Goal: Book appointment/travel/reservation

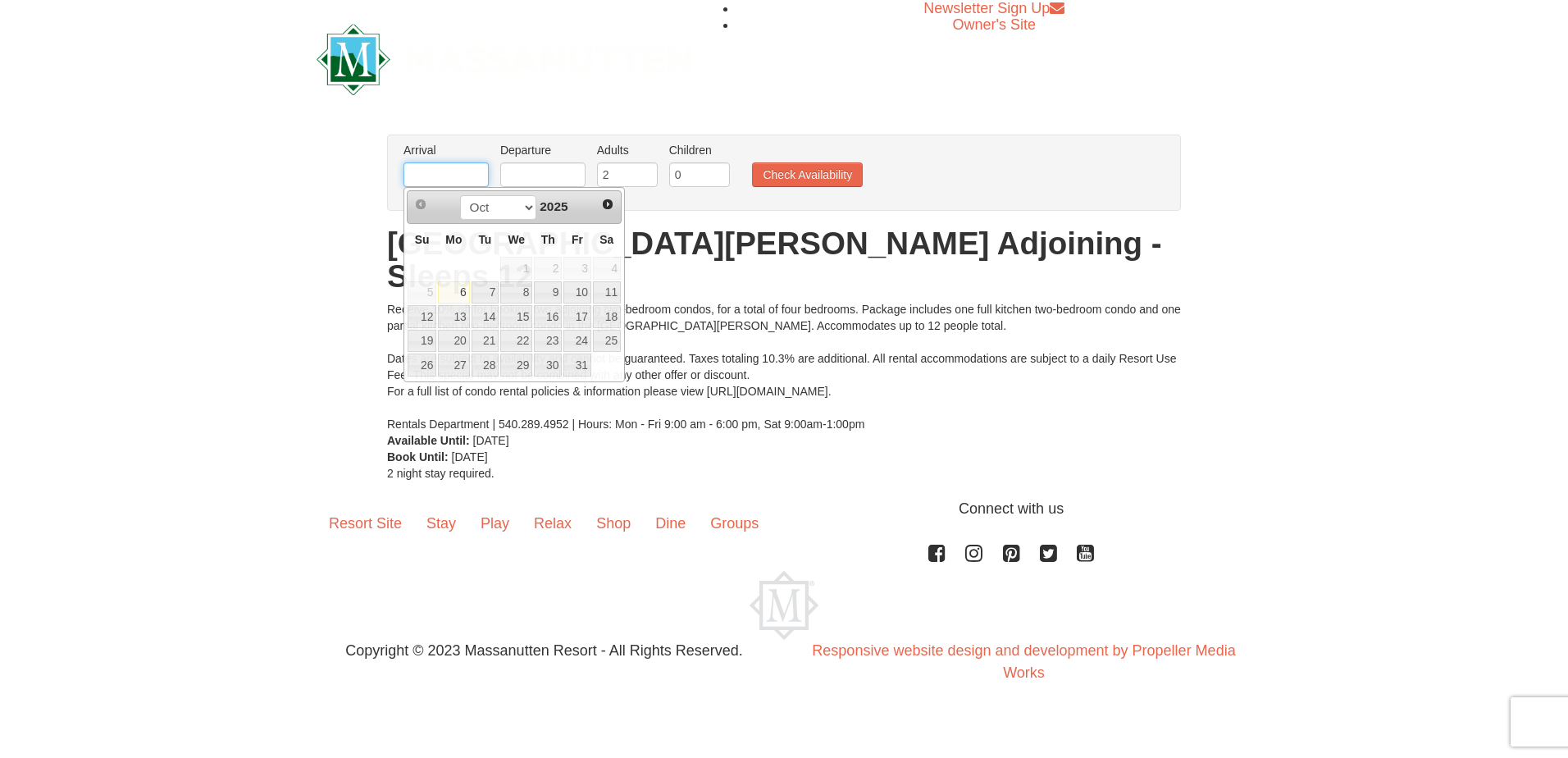
click at [444, 176] on input "text" at bounding box center [446, 175] width 85 height 25
click at [522, 206] on select "Oct Nov Dec" at bounding box center [498, 208] width 76 height 25
click at [580, 206] on div "Oct Nov Dec 2025" at bounding box center [514, 208] width 155 height 26
click at [608, 201] on span "Next" at bounding box center [608, 205] width 13 height 13
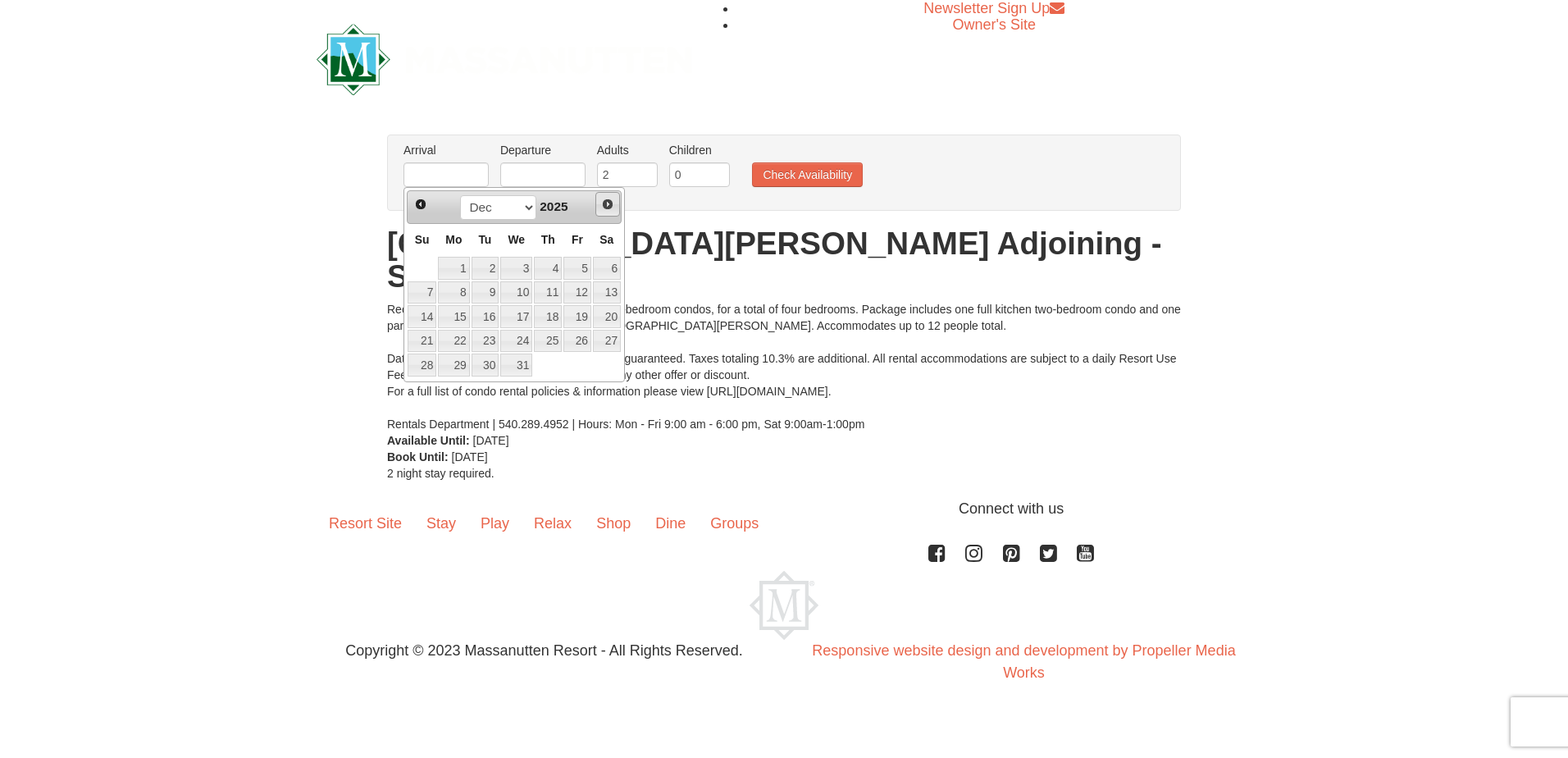
click at [608, 201] on span "Next" at bounding box center [608, 205] width 13 height 13
click at [588, 293] on link "9" at bounding box center [578, 293] width 28 height 23
type input "[DATE]"
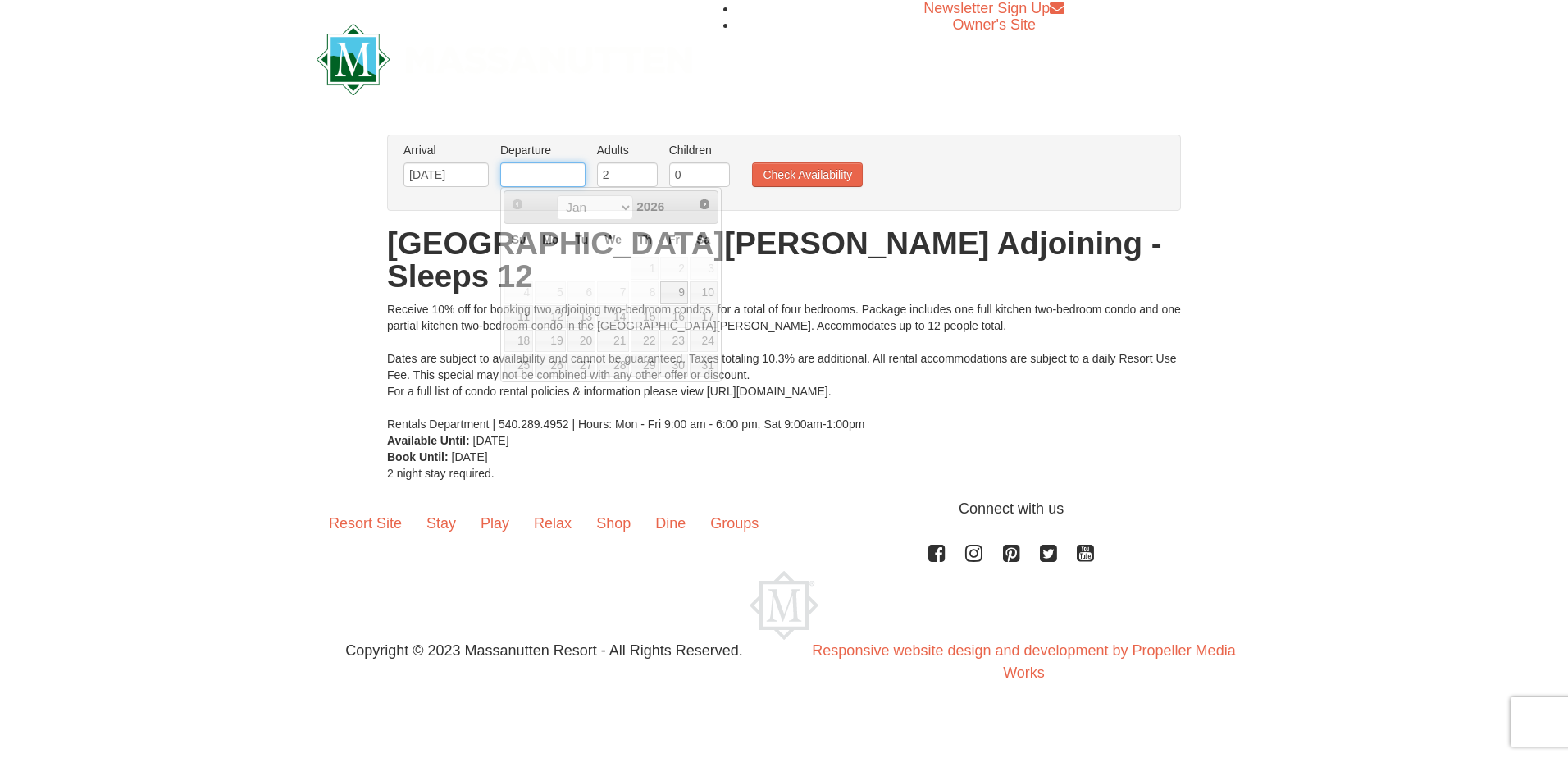
click at [574, 179] on input "text" at bounding box center [543, 175] width 85 height 25
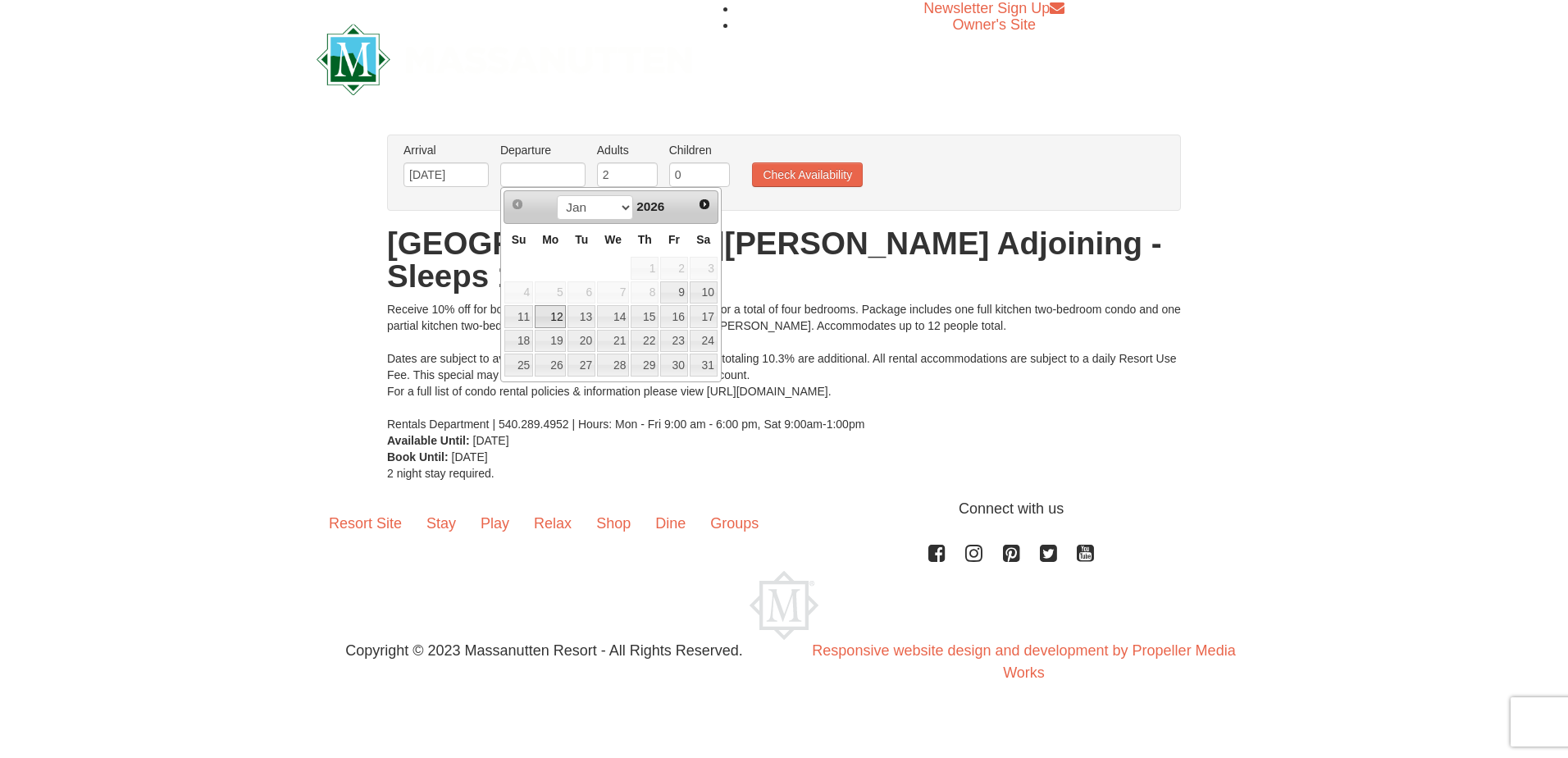
click at [550, 314] on link "12" at bounding box center [551, 317] width 31 height 23
type input "[DATE]"
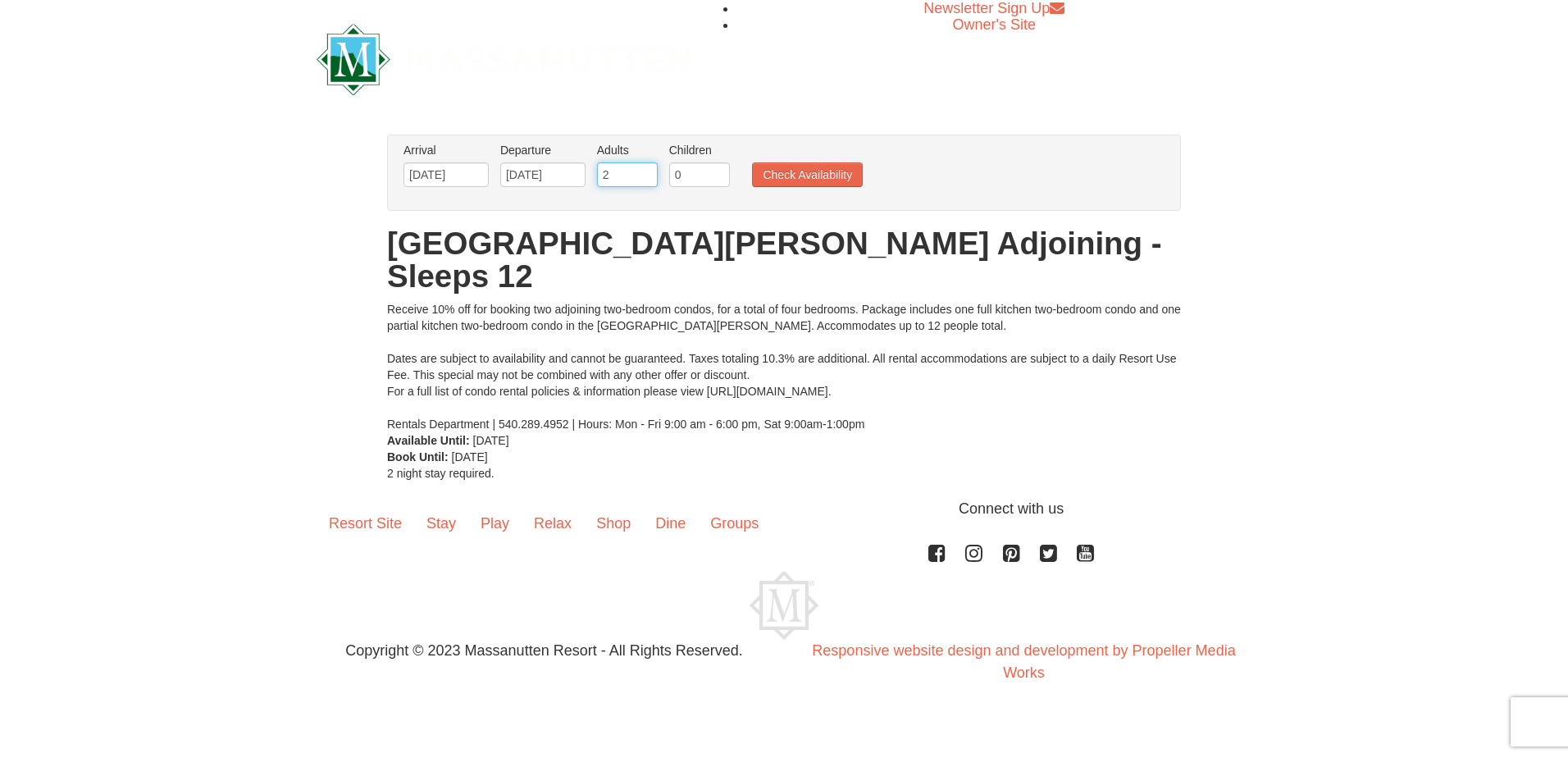
click at [621, 172] on input "2" at bounding box center [628, 175] width 61 height 25
click at [643, 165] on input "2" at bounding box center [628, 175] width 61 height 25
click at [642, 170] on input "3" at bounding box center [628, 175] width 61 height 25
click at [642, 170] on input "4" at bounding box center [628, 175] width 61 height 25
click at [642, 170] on input "5" at bounding box center [628, 175] width 61 height 25
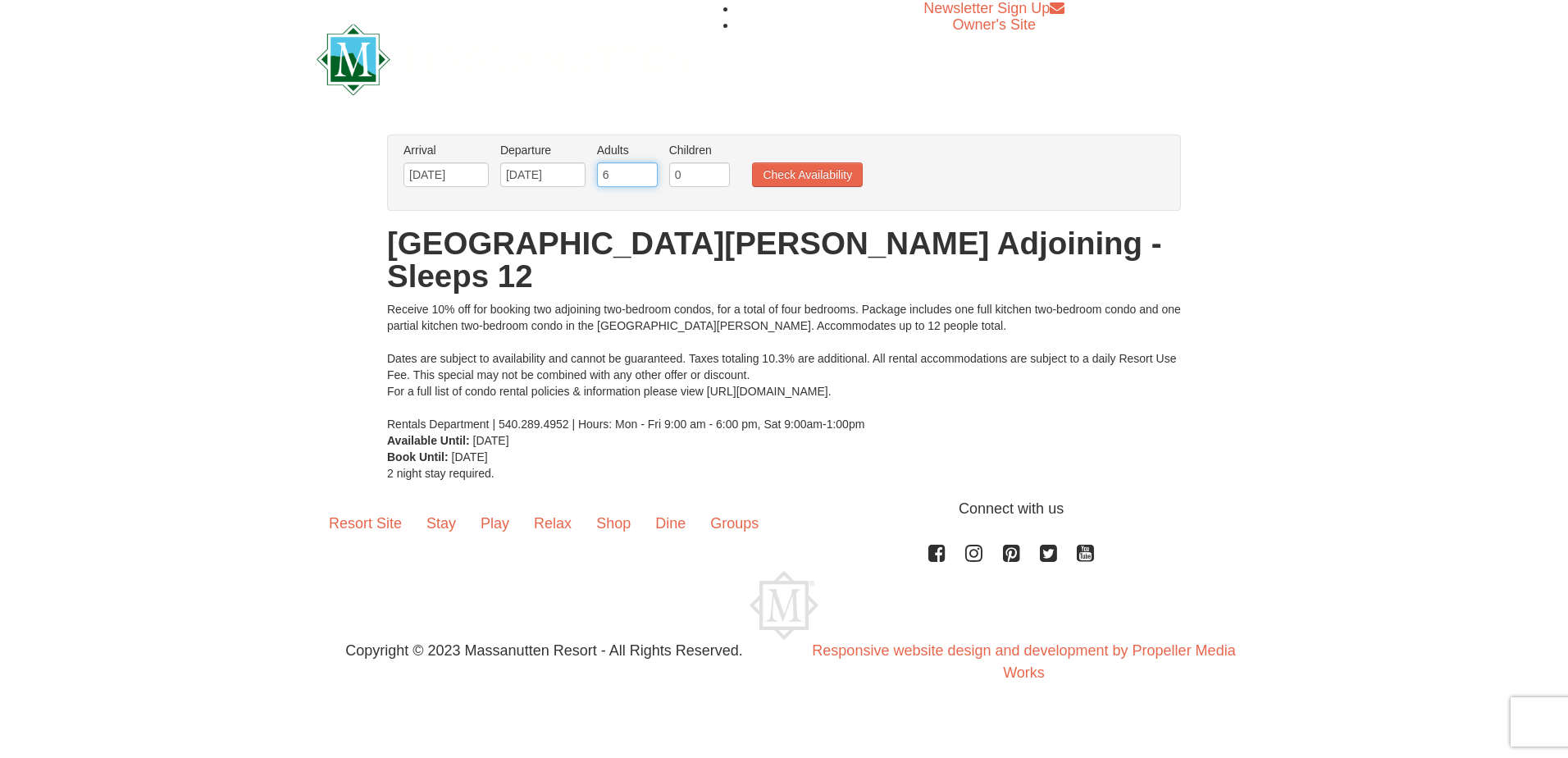
click at [642, 170] on input "6" at bounding box center [628, 175] width 61 height 25
click at [642, 170] on input "7" at bounding box center [628, 175] width 61 height 25
type input "8"
click at [642, 170] on input "8" at bounding box center [628, 175] width 61 height 25
click at [776, 167] on button "Check Availability" at bounding box center [807, 175] width 111 height 25
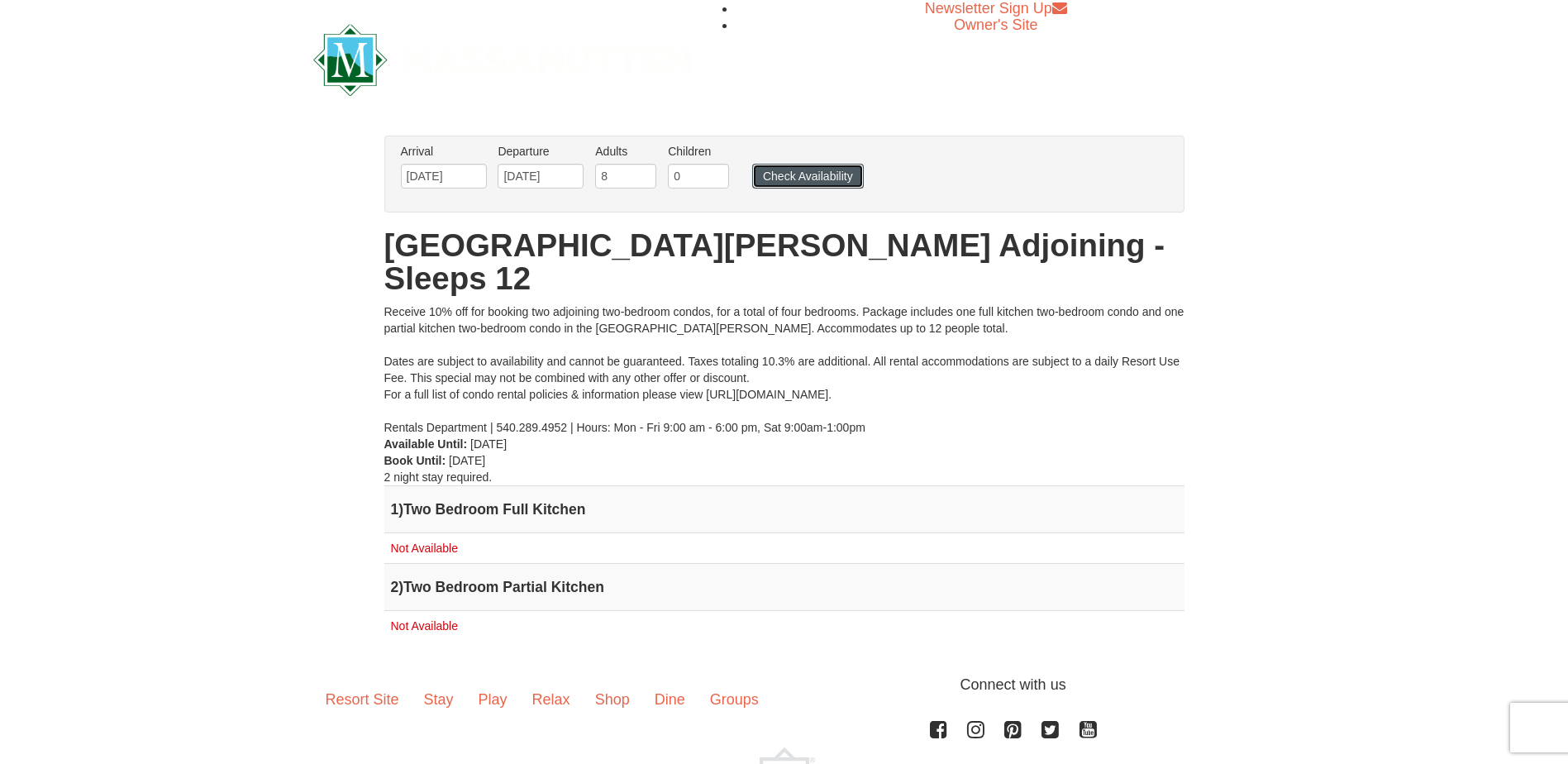
click at [802, 179] on button "Check Availability" at bounding box center [808, 176] width 112 height 25
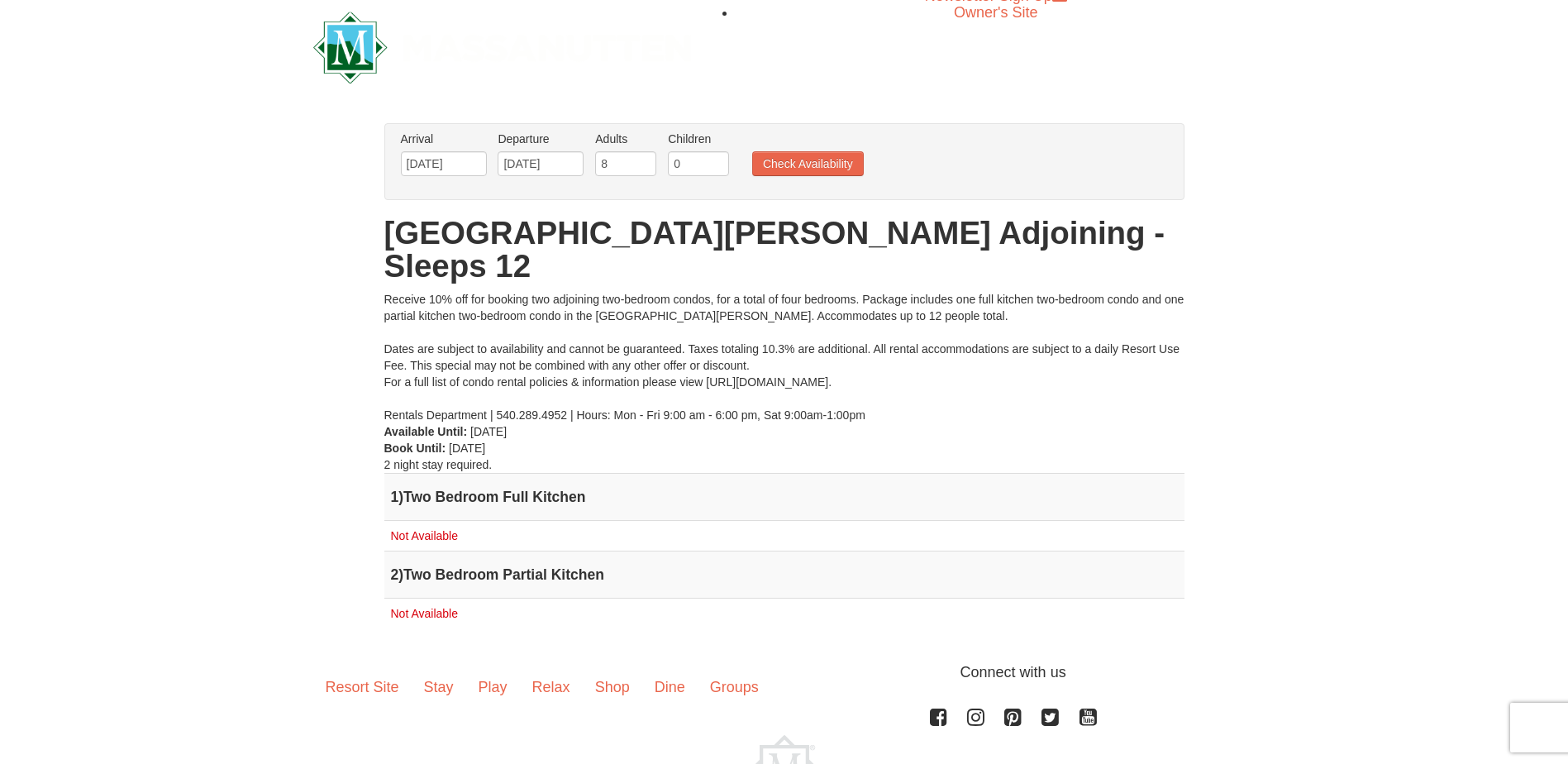
scroll to position [4, 0]
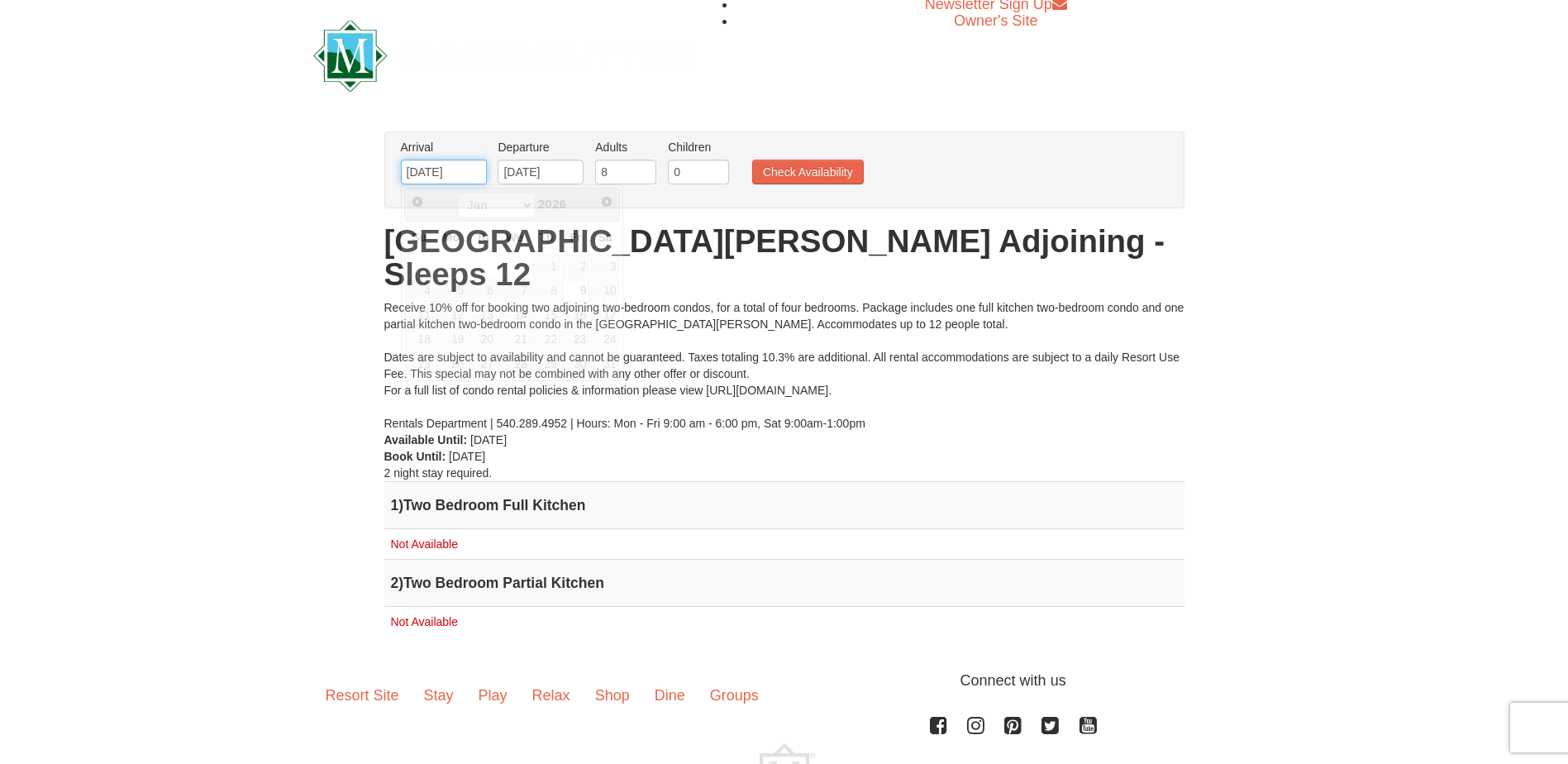
click at [469, 171] on input "01/09/2026" at bounding box center [444, 172] width 86 height 25
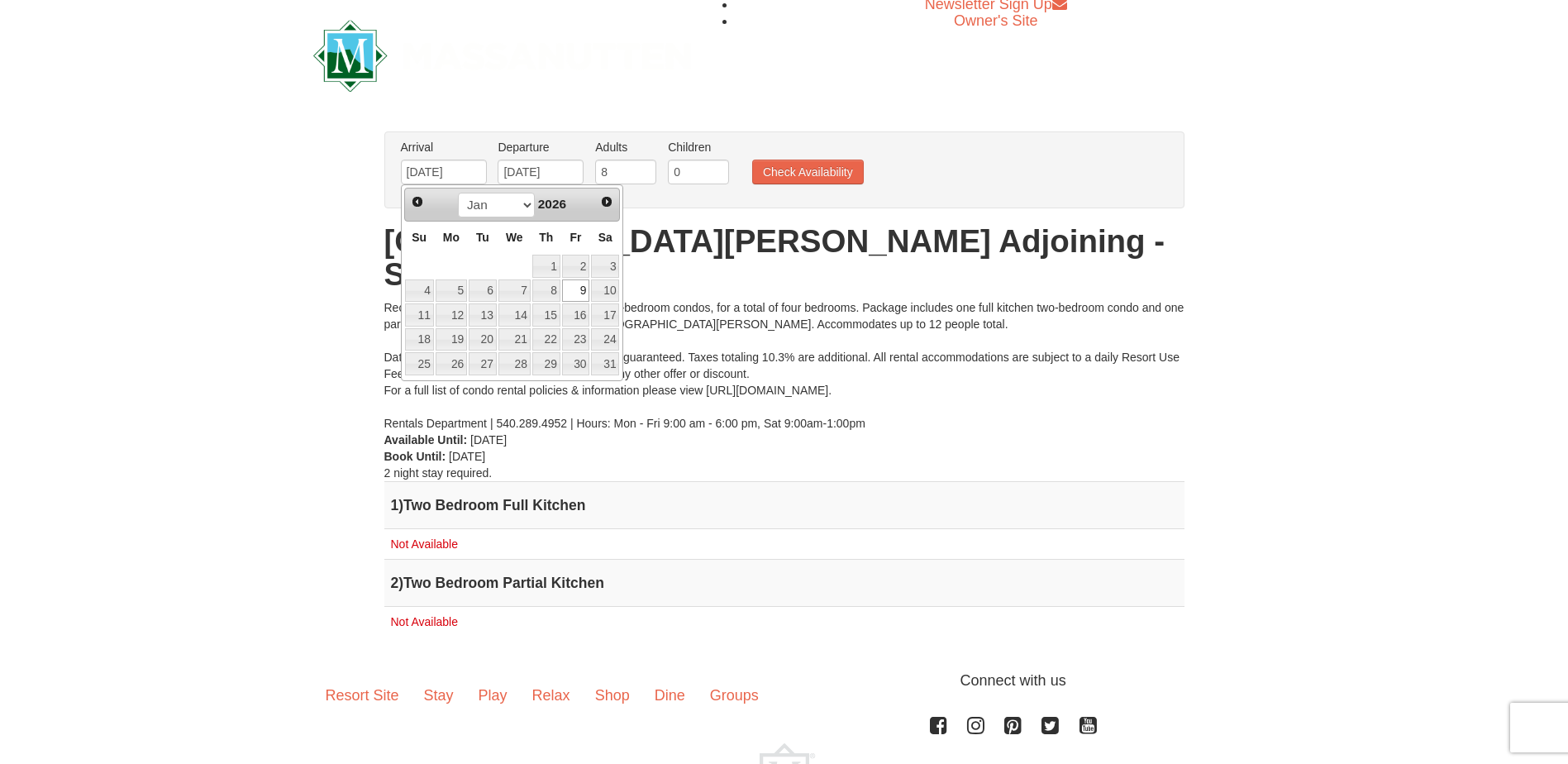
click at [591, 289] on td "10" at bounding box center [605, 291] width 30 height 25
type input "[DATE]"
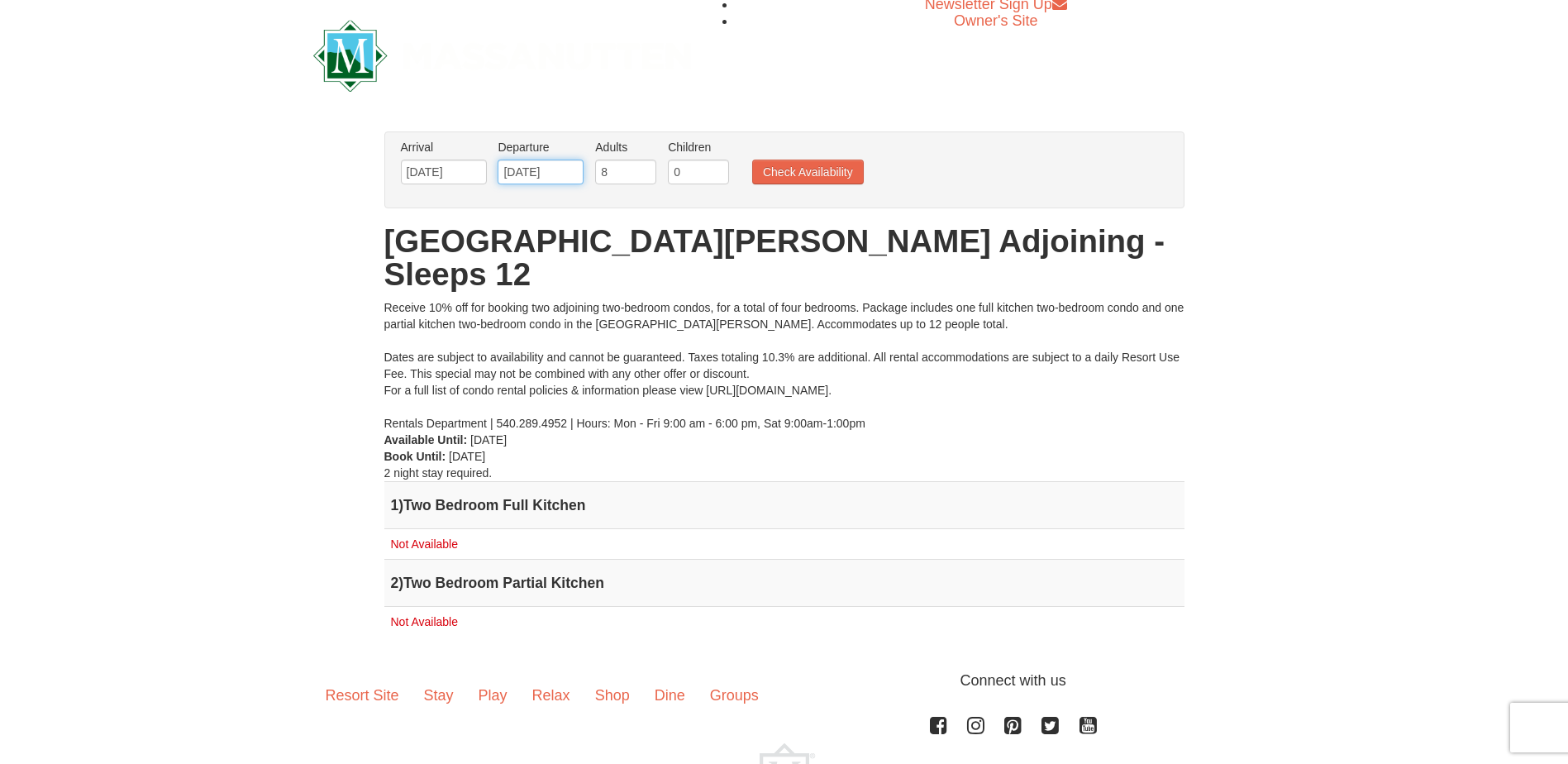
click at [573, 170] on input "01/12/2026" at bounding box center [541, 172] width 86 height 25
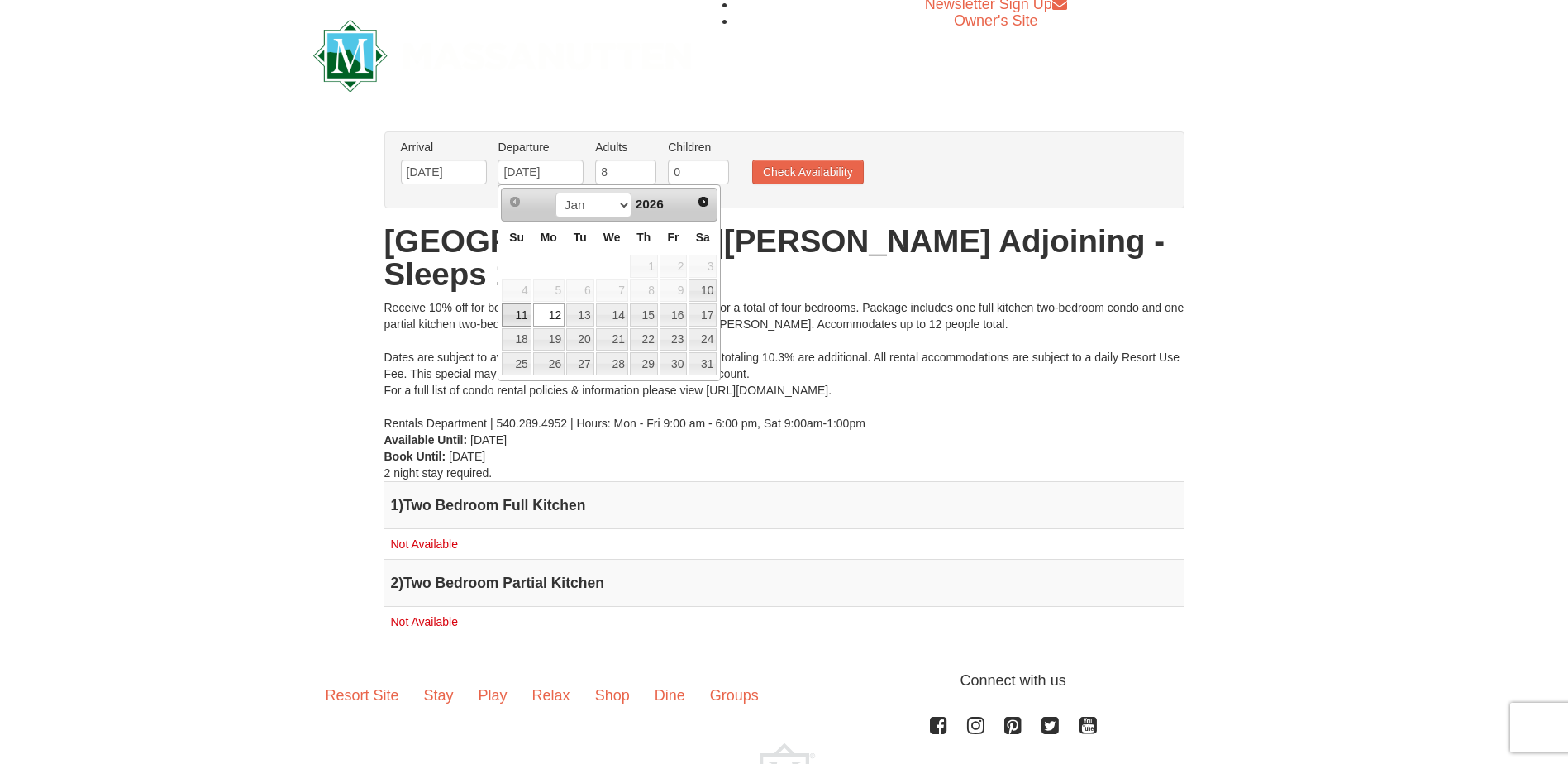
click at [523, 312] on link "11" at bounding box center [516, 315] width 29 height 23
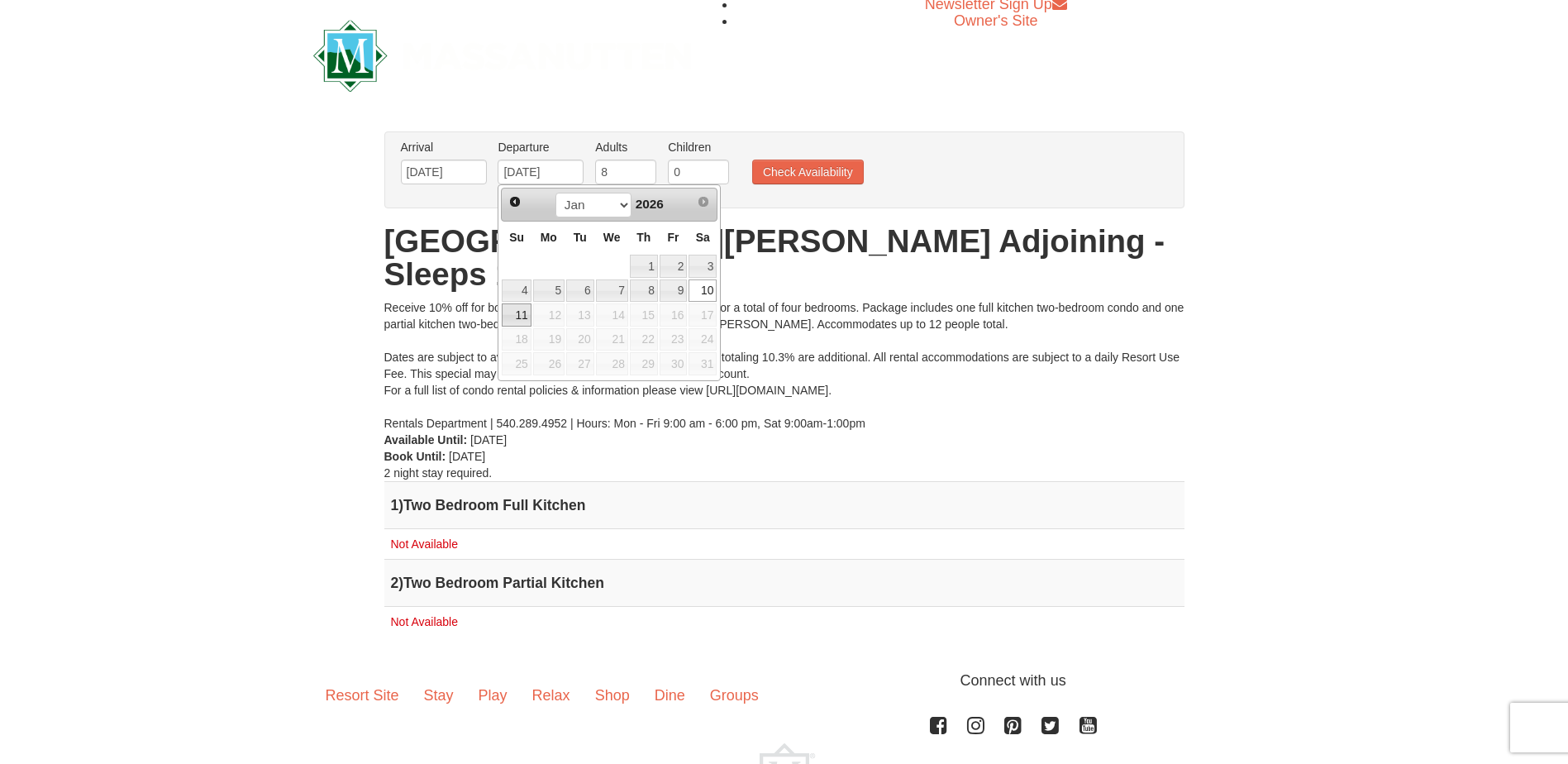
type input "[DATE]"
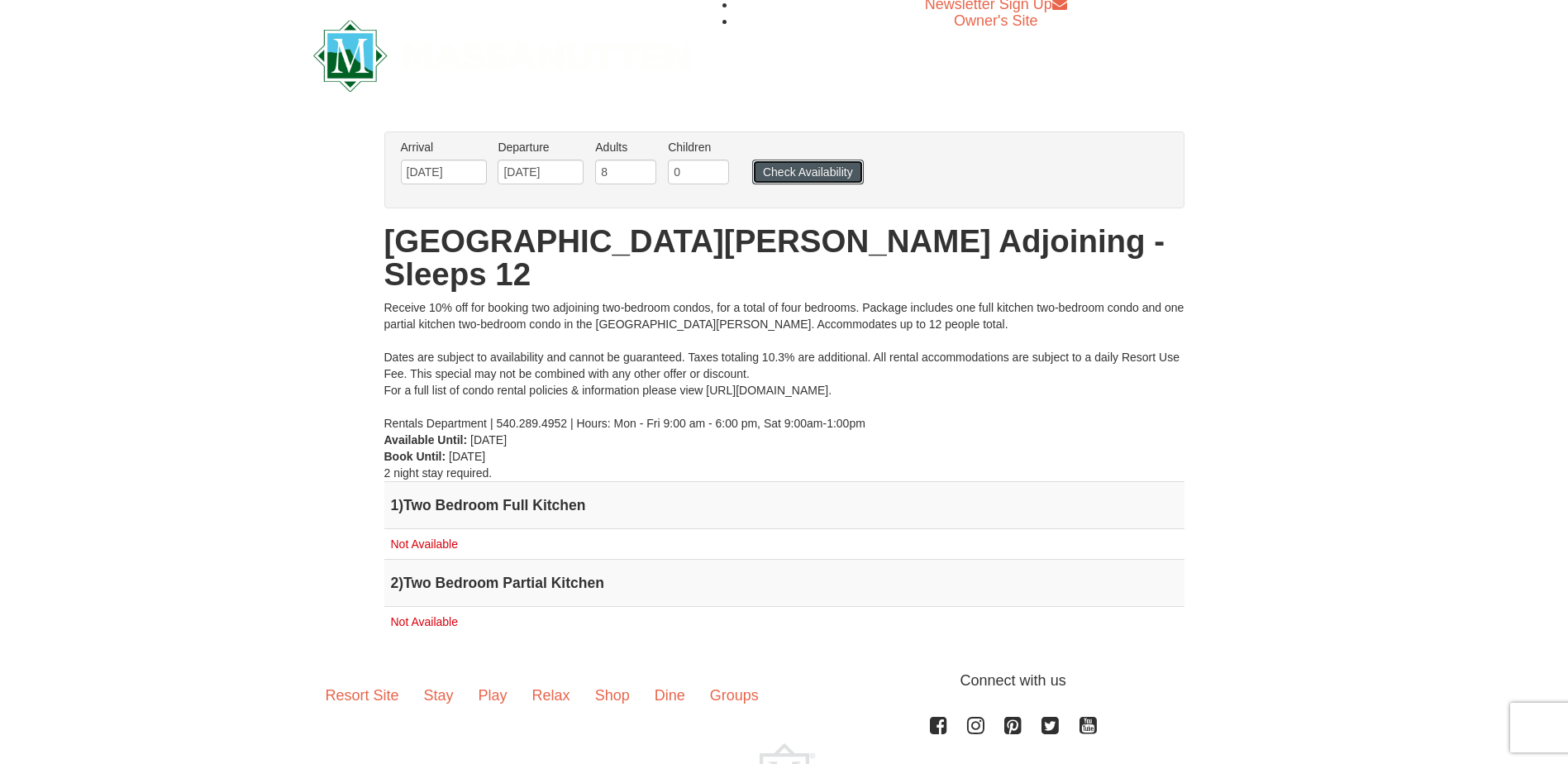
click at [781, 169] on button "Check Availability" at bounding box center [808, 172] width 112 height 25
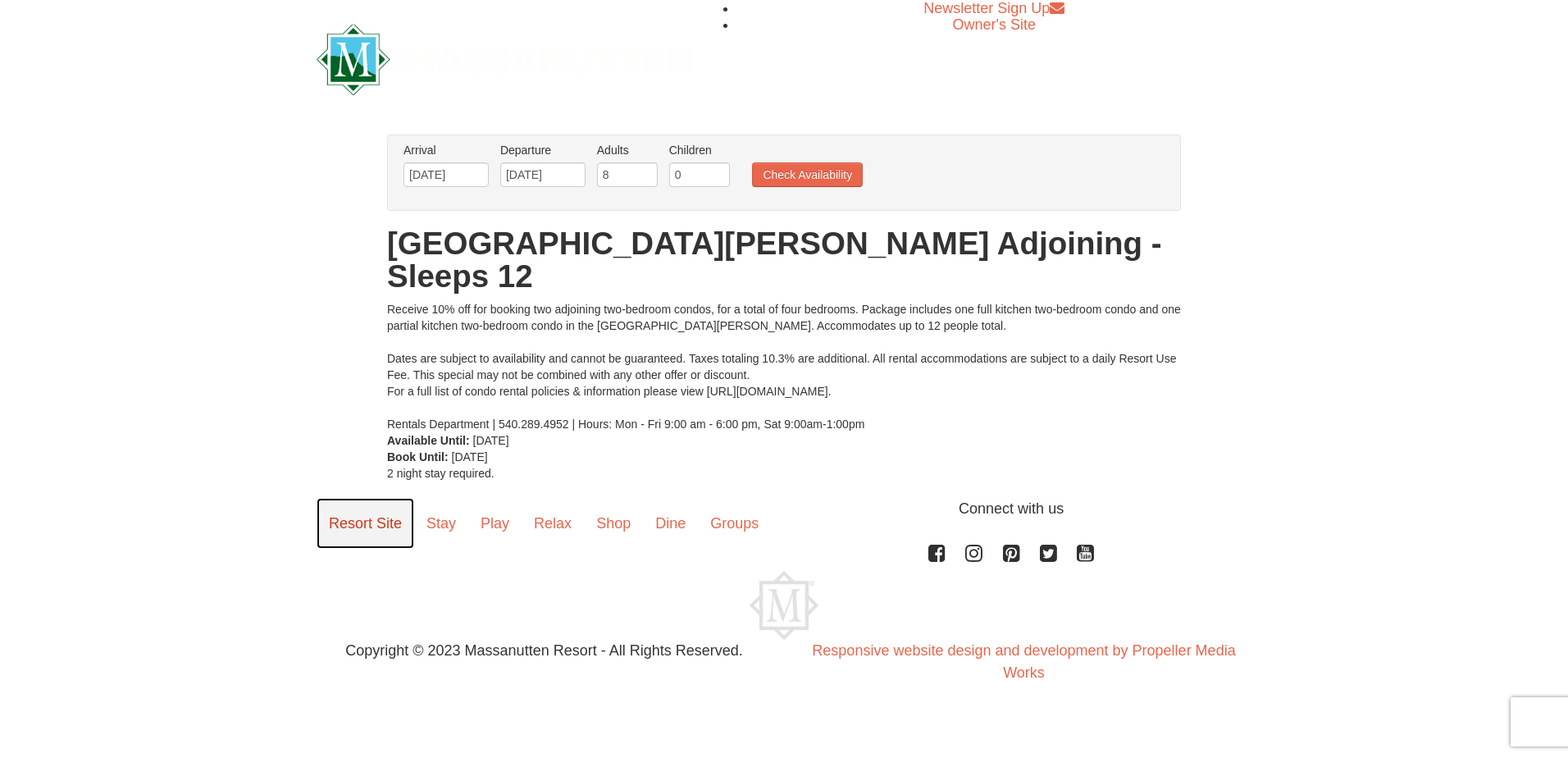
click at [317, 513] on link "Resort Site" at bounding box center [365, 524] width 98 height 51
